Goal: Task Accomplishment & Management: Manage account settings

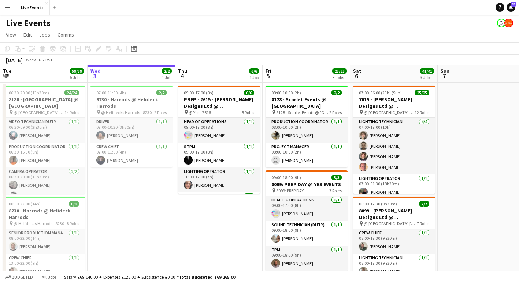
click at [6, 5] on app-icon "Menu" at bounding box center [7, 7] width 6 height 6
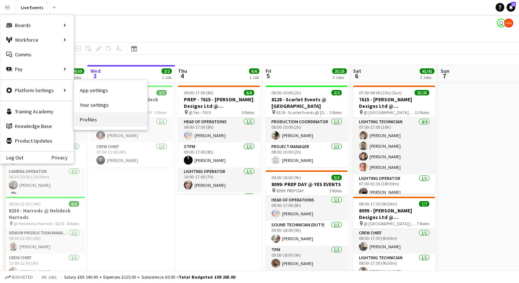
click at [100, 120] on link "Profiles" at bounding box center [110, 119] width 73 height 15
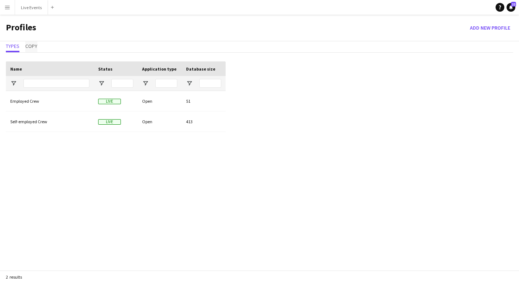
click at [34, 47] on span "Copy" at bounding box center [31, 46] width 12 height 5
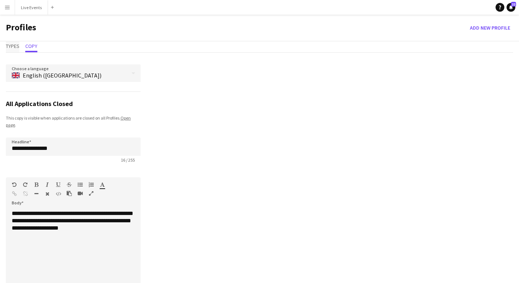
click at [18, 46] on span "Types" at bounding box center [13, 46] width 14 height 5
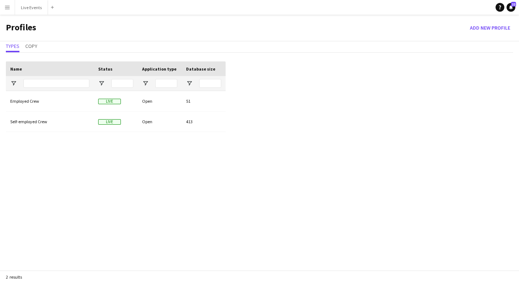
click at [7, 9] on app-icon "Menu" at bounding box center [7, 7] width 6 height 6
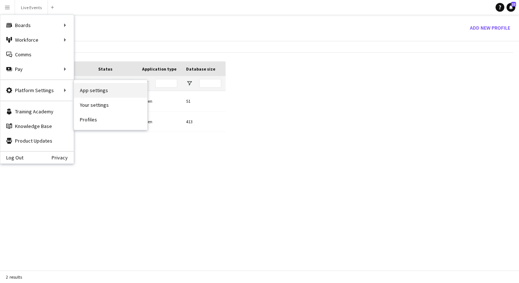
click at [99, 90] on link "App settings" at bounding box center [110, 90] width 73 height 15
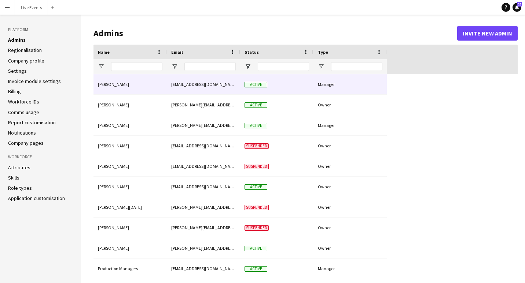
type input "**********"
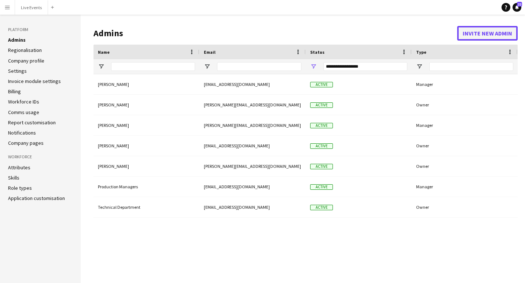
click at [491, 34] on button "Invite new admin" at bounding box center [487, 33] width 60 height 15
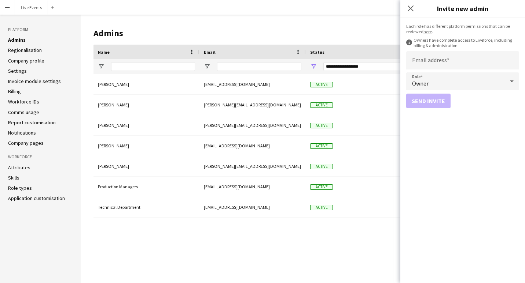
click at [464, 81] on div "Owner" at bounding box center [455, 82] width 98 height 18
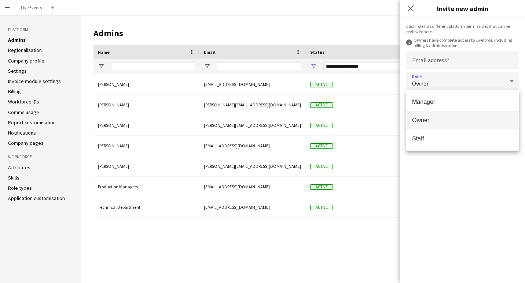
click at [314, 235] on div at bounding box center [262, 141] width 525 height 283
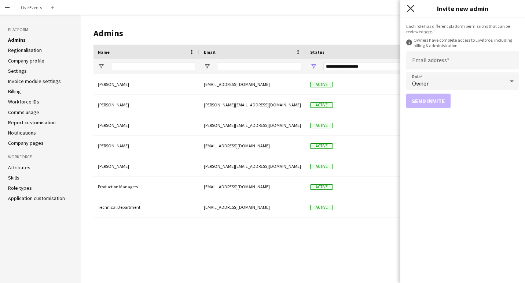
click at [409, 10] on icon "Close pop-in" at bounding box center [410, 8] width 7 height 7
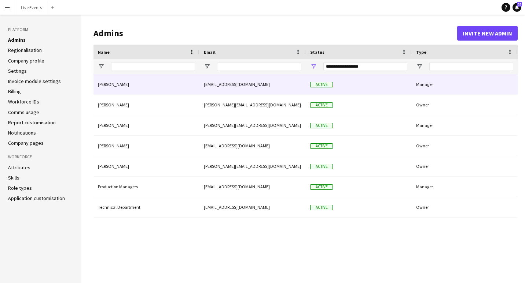
click at [194, 85] on div "[PERSON_NAME]" at bounding box center [146, 84] width 106 height 20
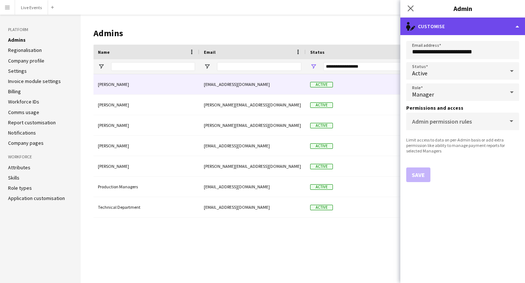
click at [500, 25] on div "single-neutral-actions-edit-1 Customise" at bounding box center [462, 27] width 125 height 18
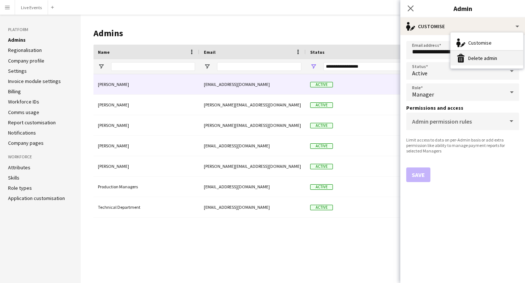
click at [479, 57] on button "Delete admin Delete admin" at bounding box center [486, 58] width 73 height 15
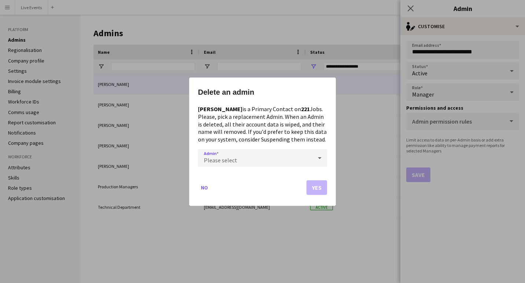
click at [281, 164] on div "Please select" at bounding box center [255, 158] width 114 height 18
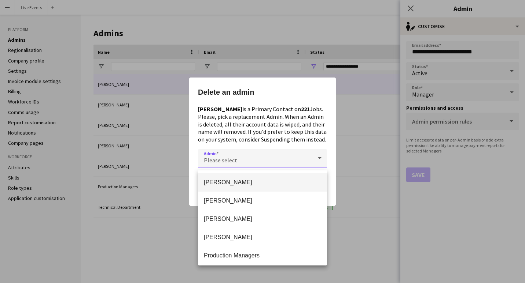
click at [371, 189] on div at bounding box center [262, 141] width 525 height 283
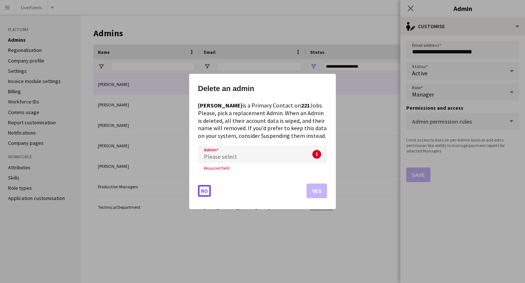
click at [207, 194] on button "No" at bounding box center [204, 191] width 13 height 12
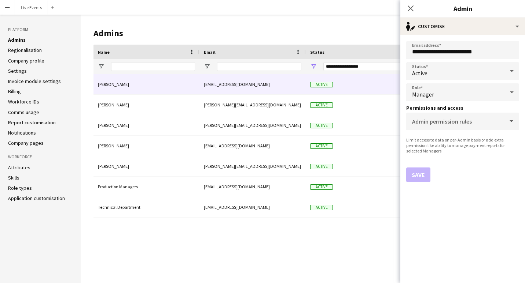
click at [505, 70] on div at bounding box center [511, 71] width 15 height 15
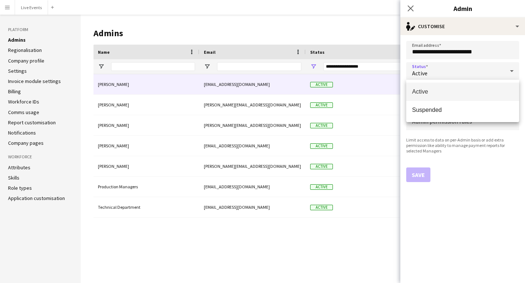
click at [409, 5] on div at bounding box center [262, 141] width 525 height 283
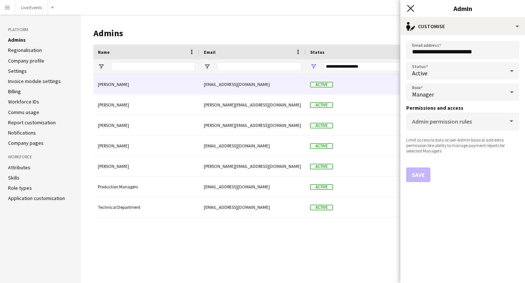
click at [409, 5] on icon "Close pop-in" at bounding box center [410, 8] width 7 height 7
